Goal: Task Accomplishment & Management: Use online tool/utility

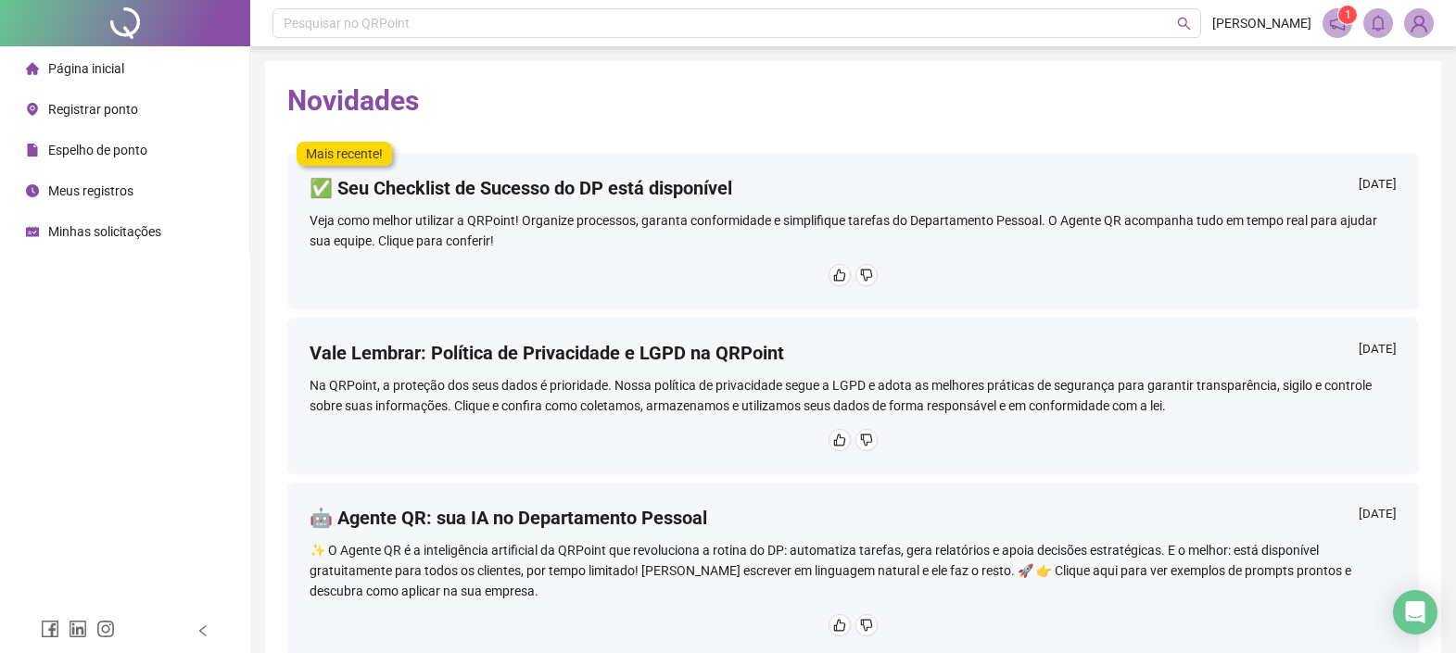
click at [127, 115] on span "Registrar ponto" at bounding box center [93, 109] width 90 height 15
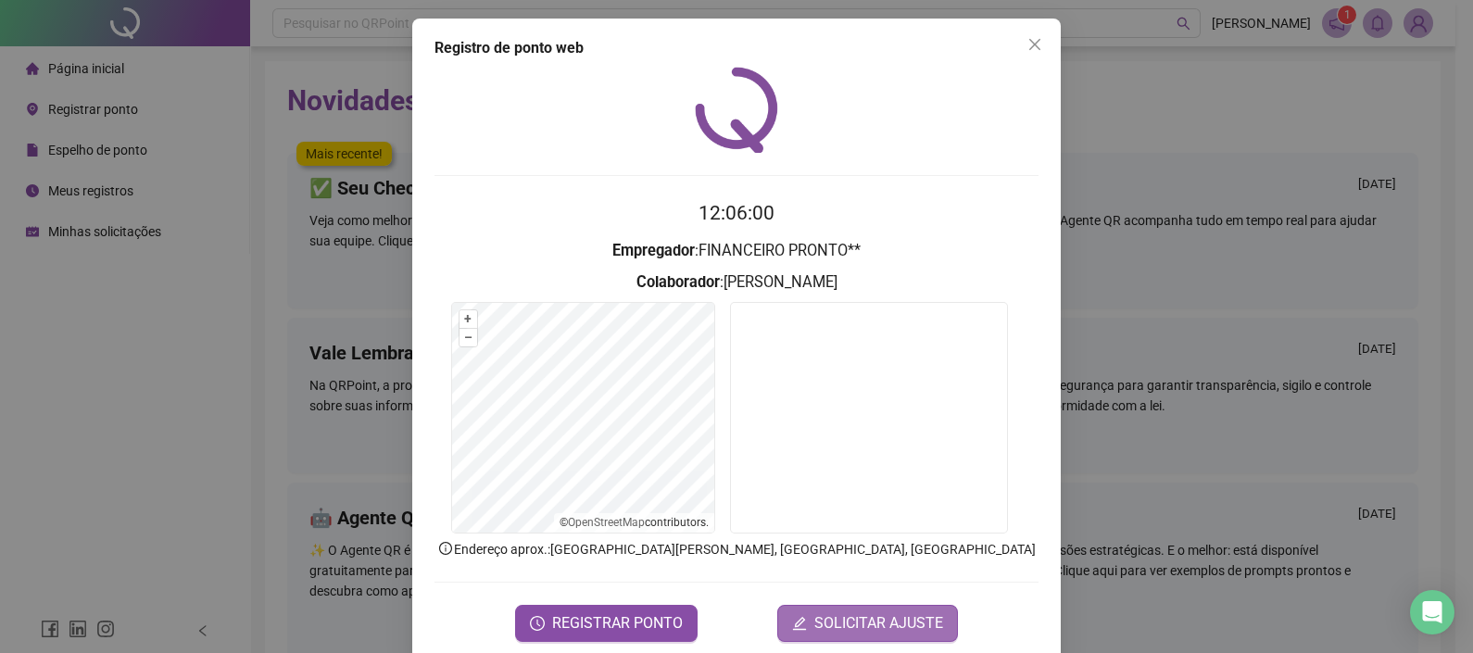
click at [880, 622] on span "SOLICITAR AJUSTE" at bounding box center [878, 623] width 129 height 22
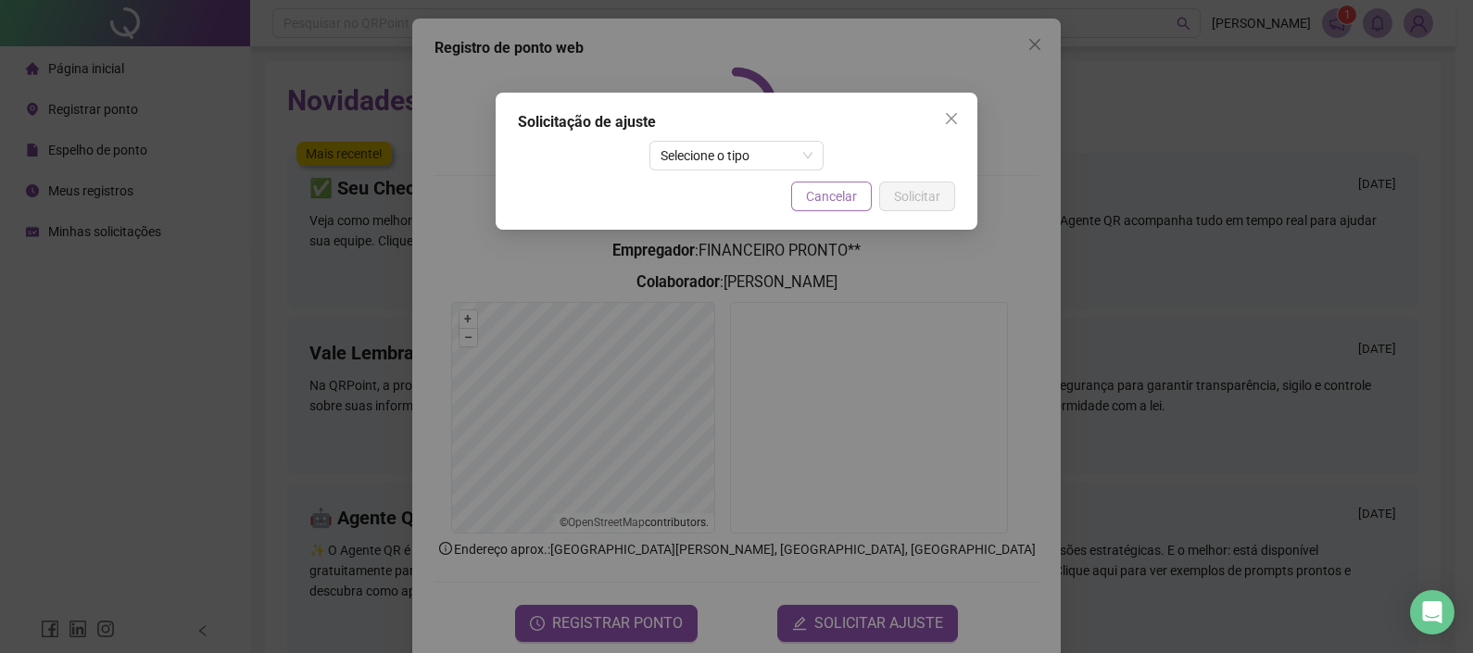
click at [854, 199] on span "Cancelar" at bounding box center [831, 196] width 51 height 20
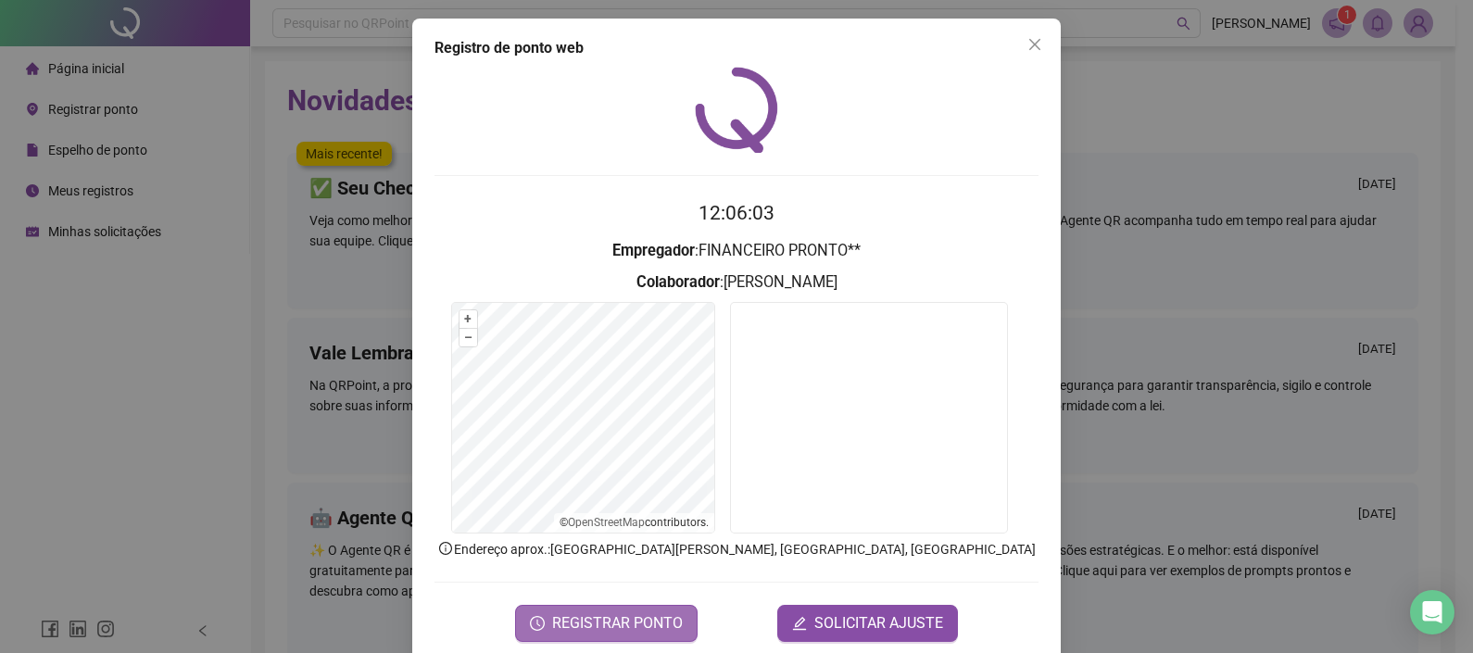
click at [610, 621] on span "REGISTRAR PONTO" at bounding box center [617, 623] width 131 height 22
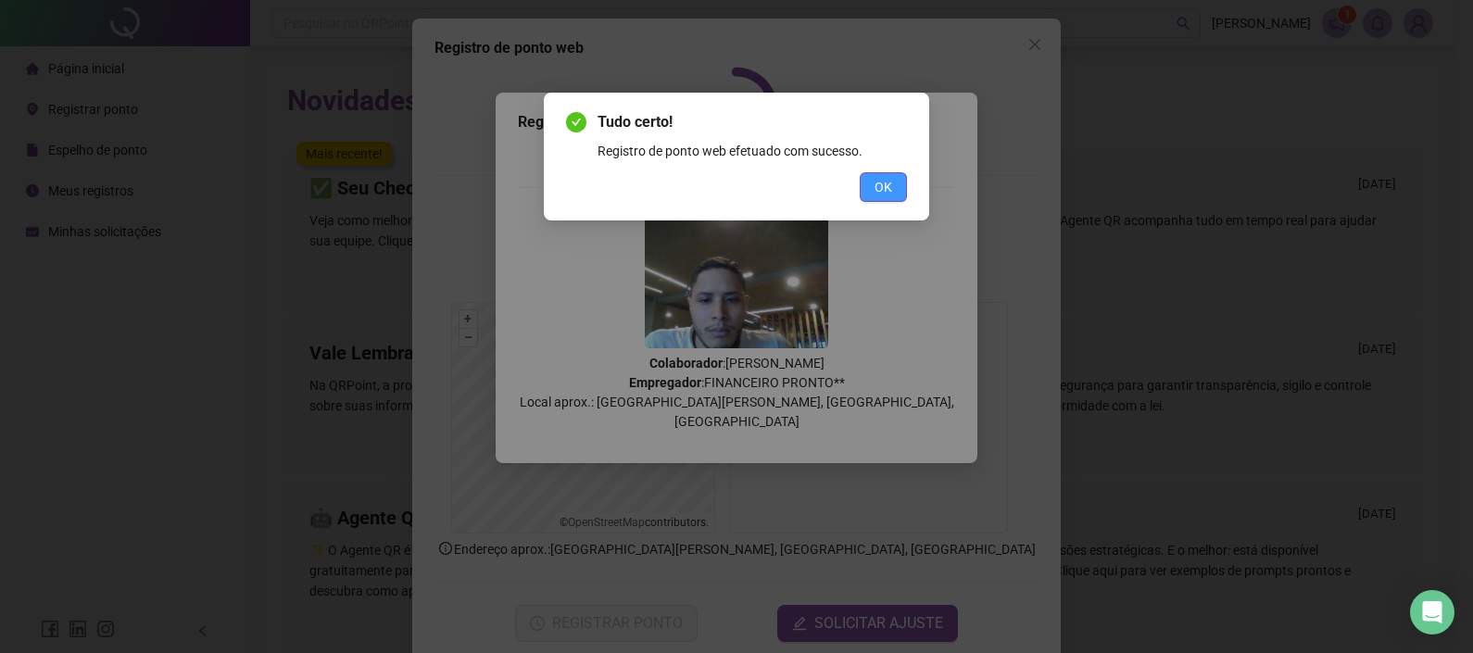
click at [873, 181] on button "OK" at bounding box center [883, 187] width 47 height 30
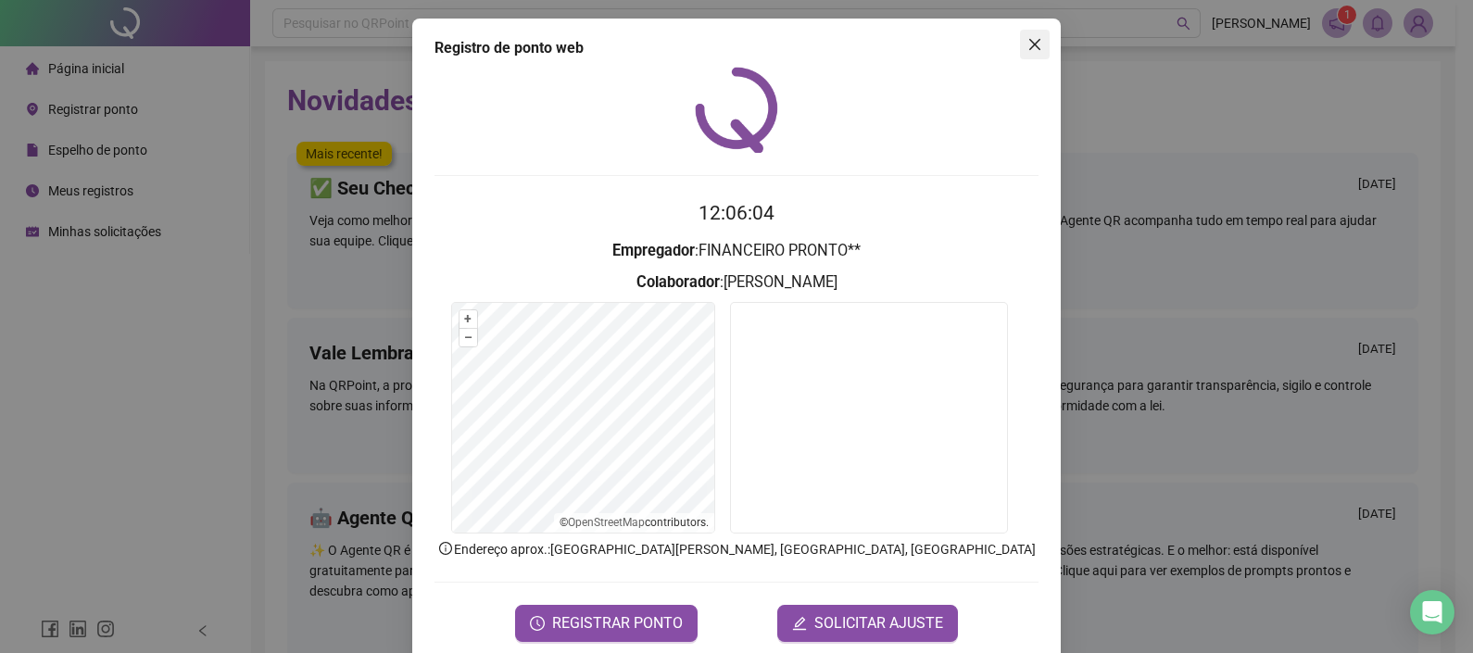
click at [1028, 38] on icon "close" at bounding box center [1035, 44] width 15 height 15
